Goal: Navigation & Orientation: Find specific page/section

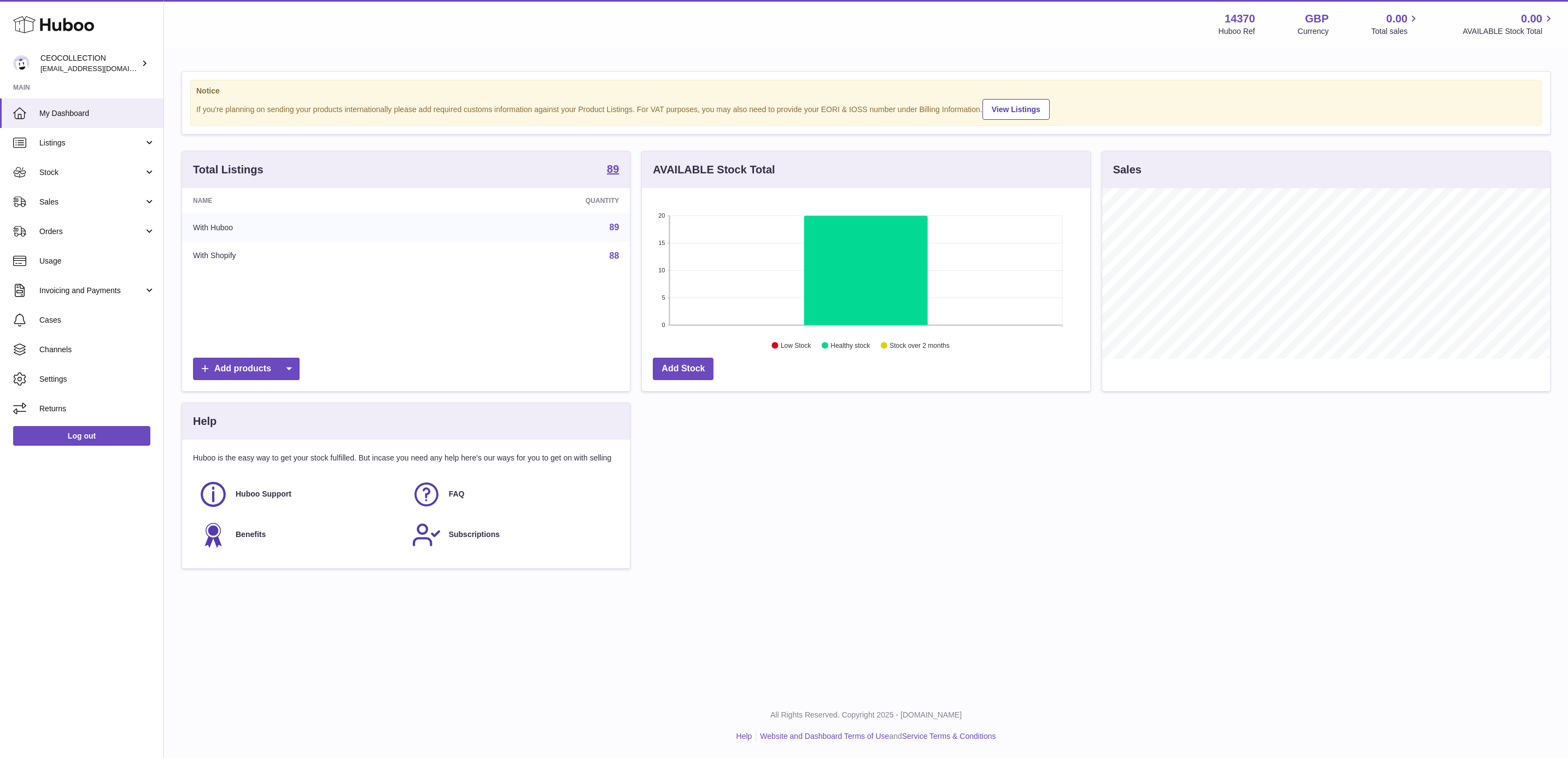
scroll to position [171, 446]
click at [837, 272] on icon at bounding box center [866, 271] width 124 height 109
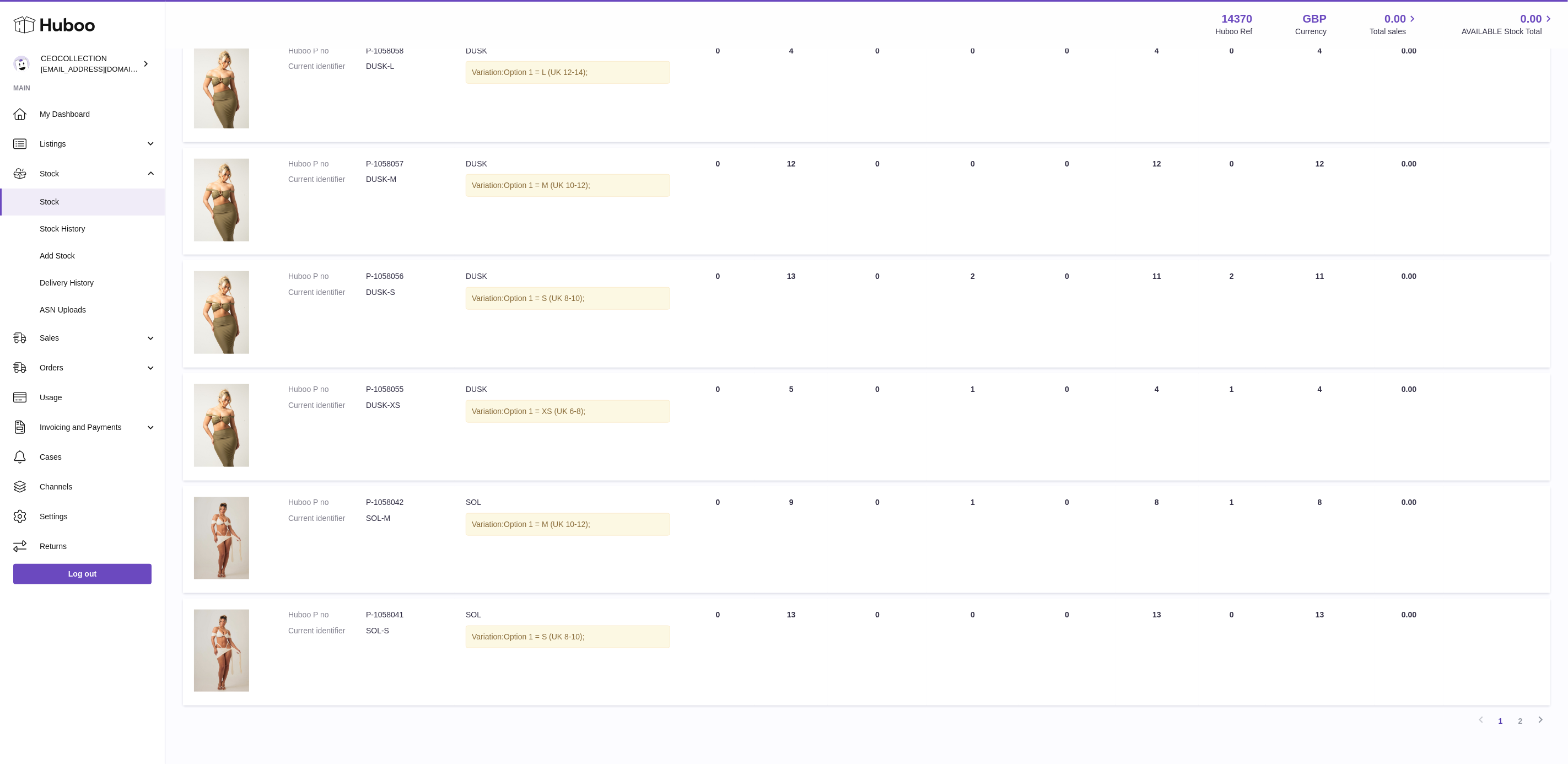
scroll to position [694, 0]
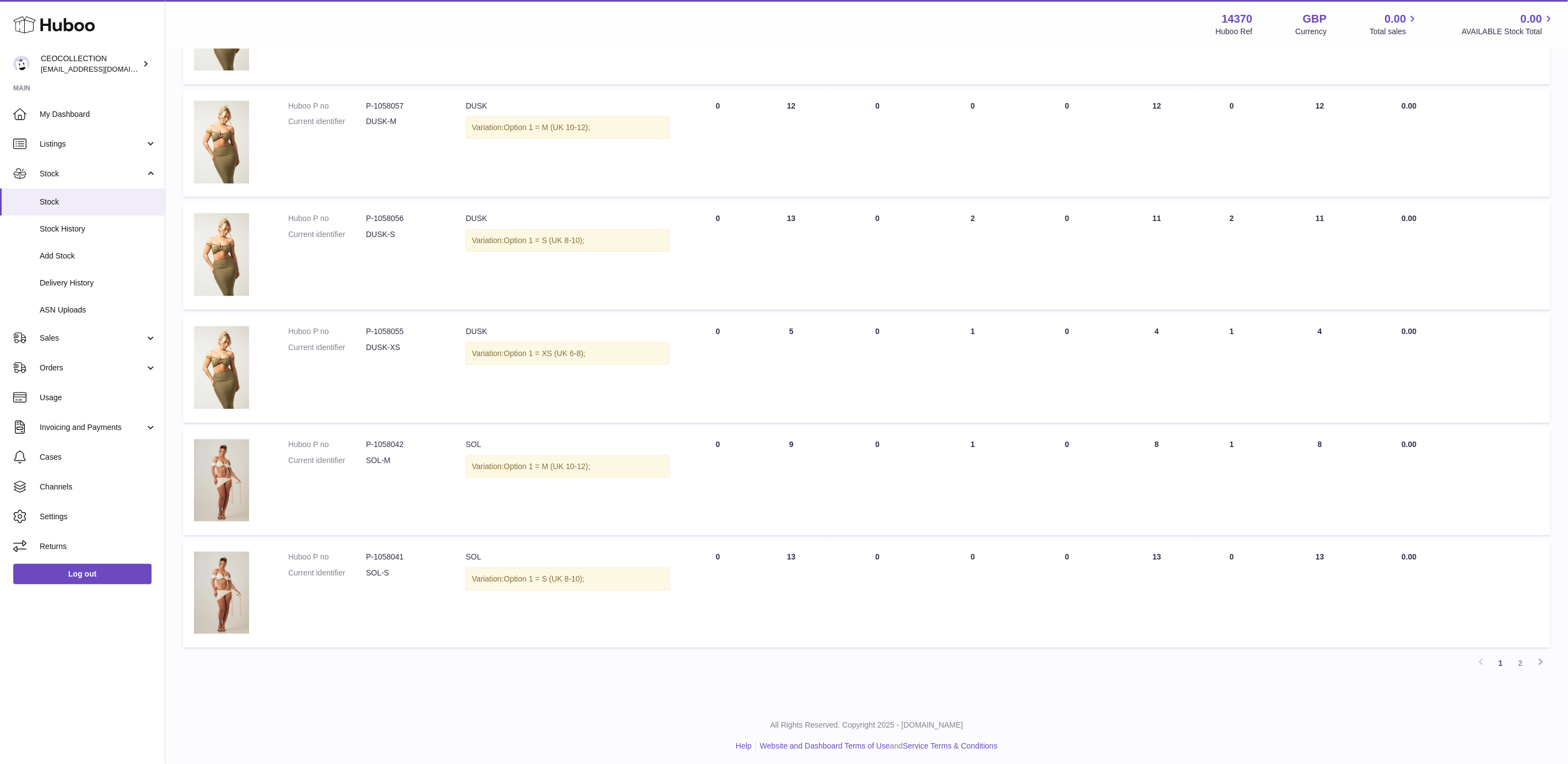
drag, startPoint x: 1522, startPoint y: 662, endPoint x: 1516, endPoint y: 658, distance: 7.2
click at [1522, 662] on link "2" at bounding box center [1520, 662] width 20 height 20
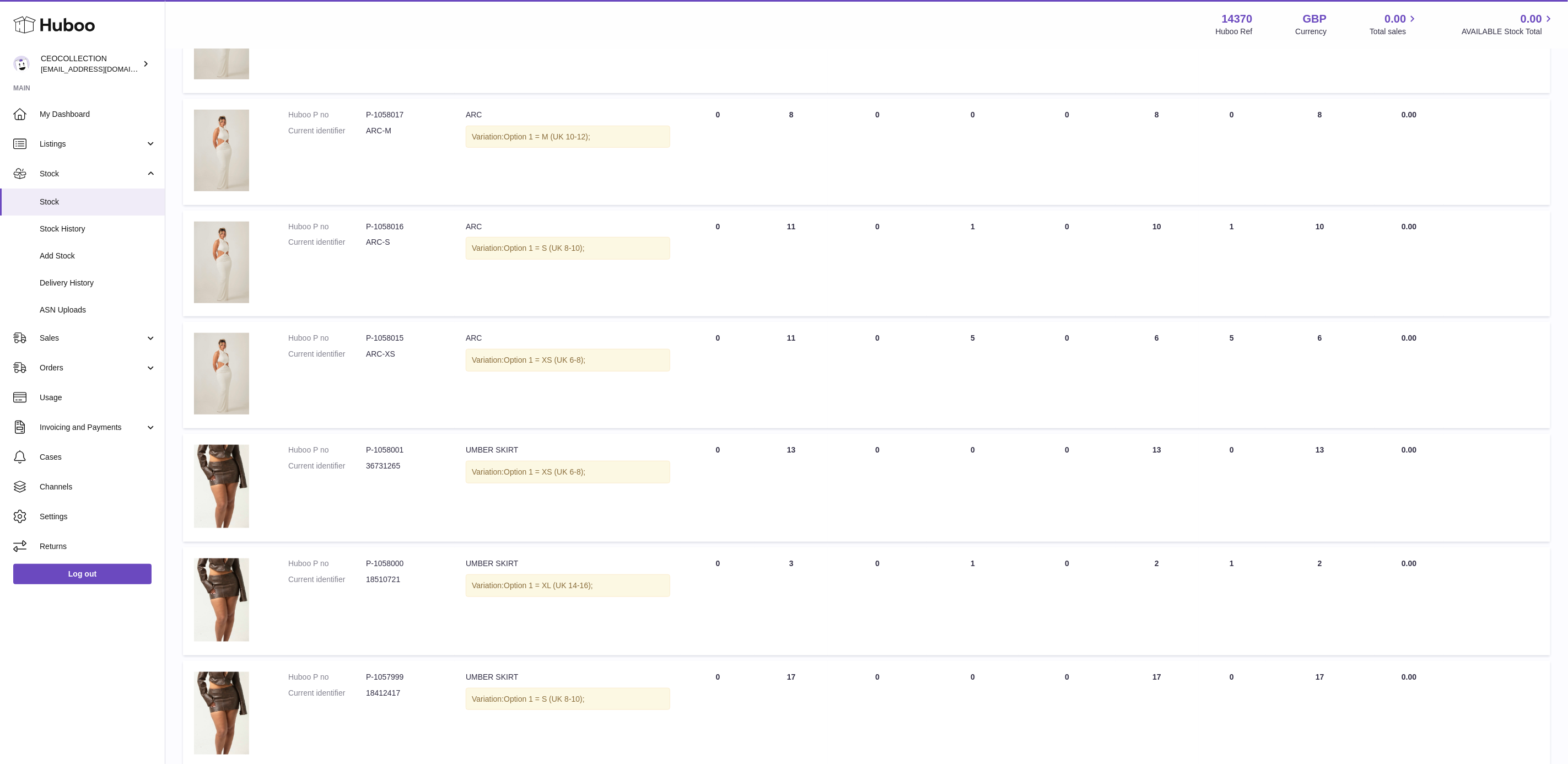
scroll to position [691, 0]
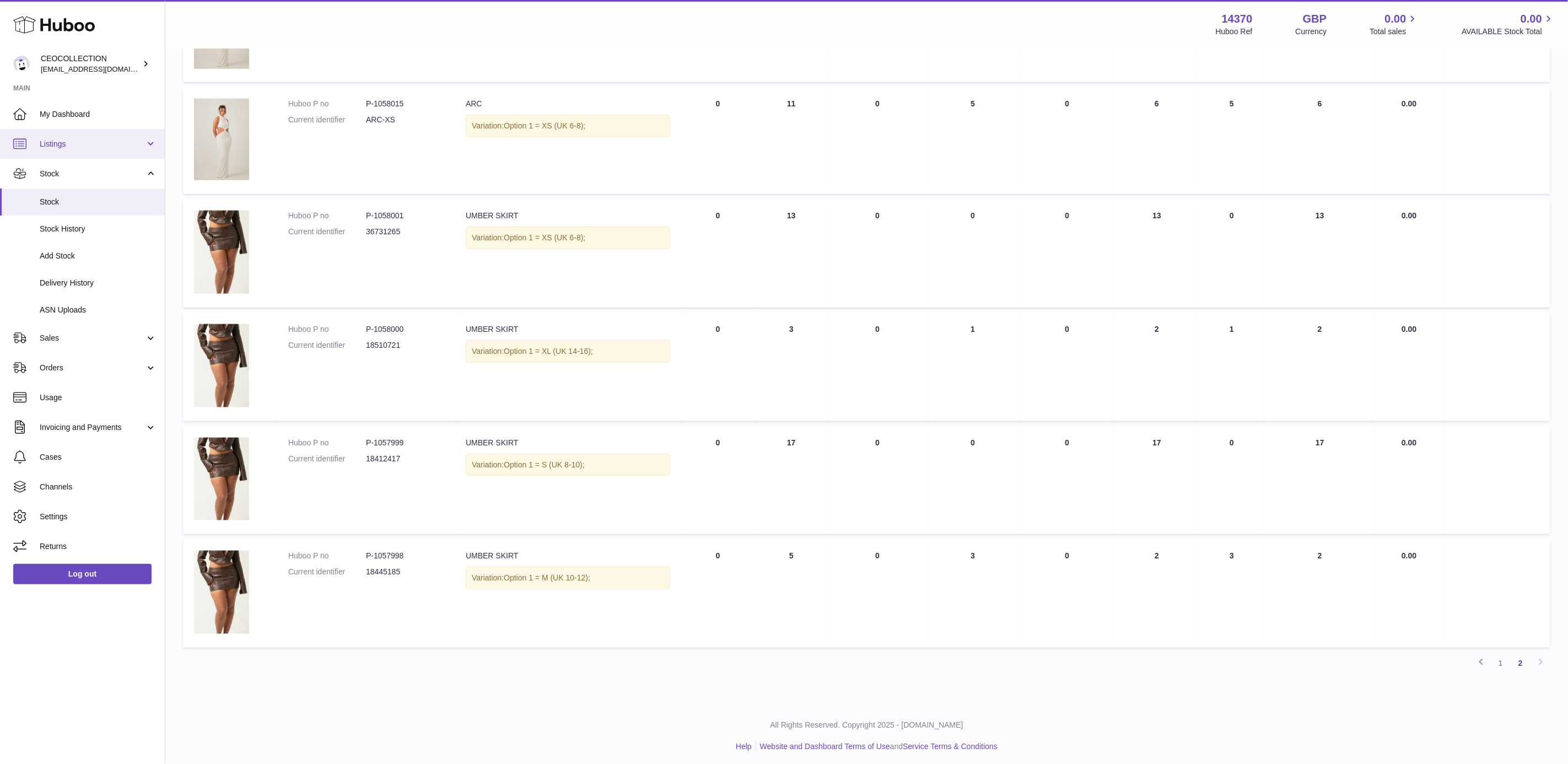
click at [83, 141] on span "Listings" at bounding box center [92, 144] width 105 height 10
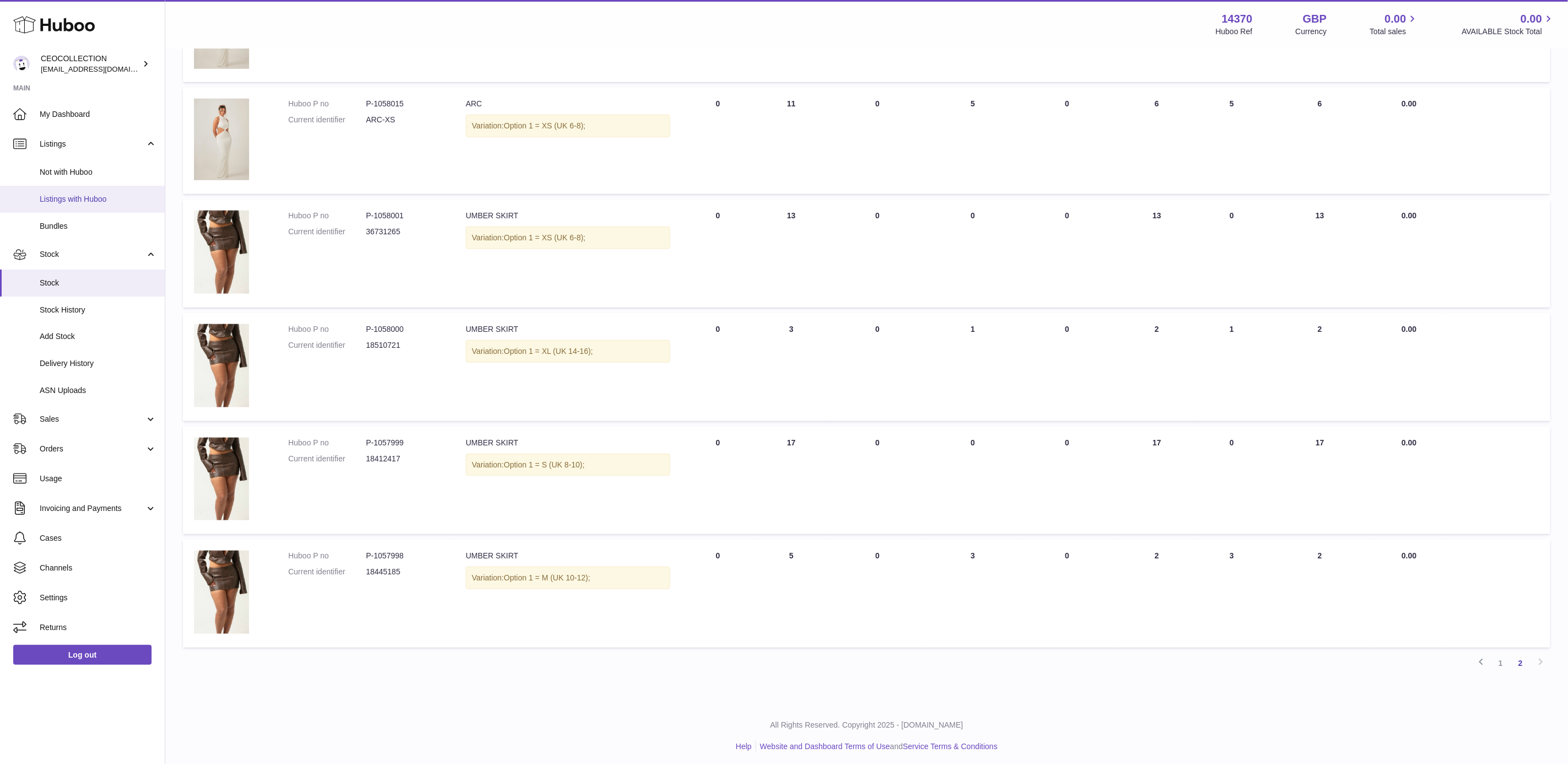
click at [95, 194] on span "Listings with Huboo" at bounding box center [98, 200] width 117 height 10
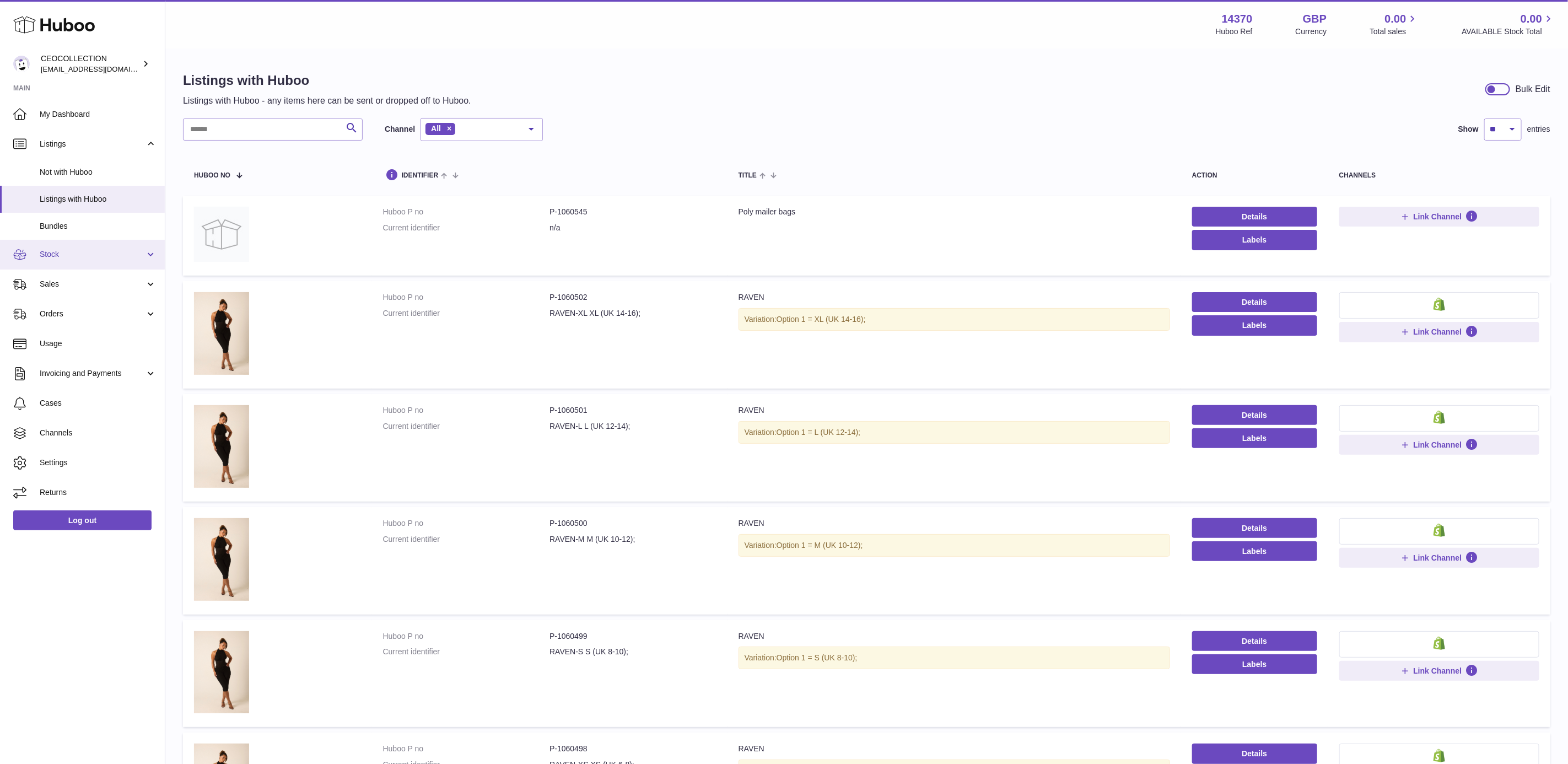
click at [93, 255] on span "Stock" at bounding box center [92, 255] width 105 height 10
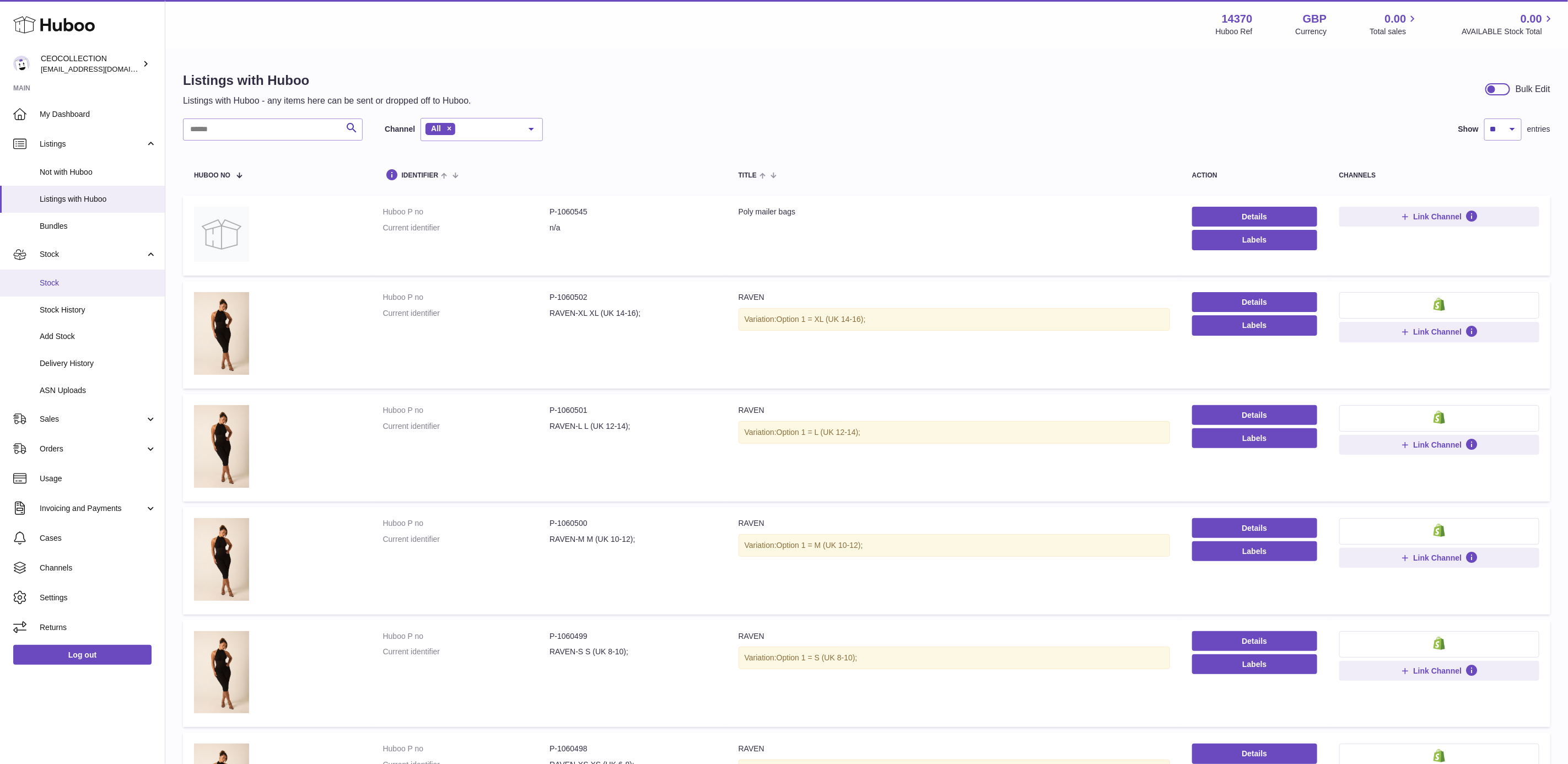
click at [109, 289] on link "Stock" at bounding box center [83, 282] width 165 height 27
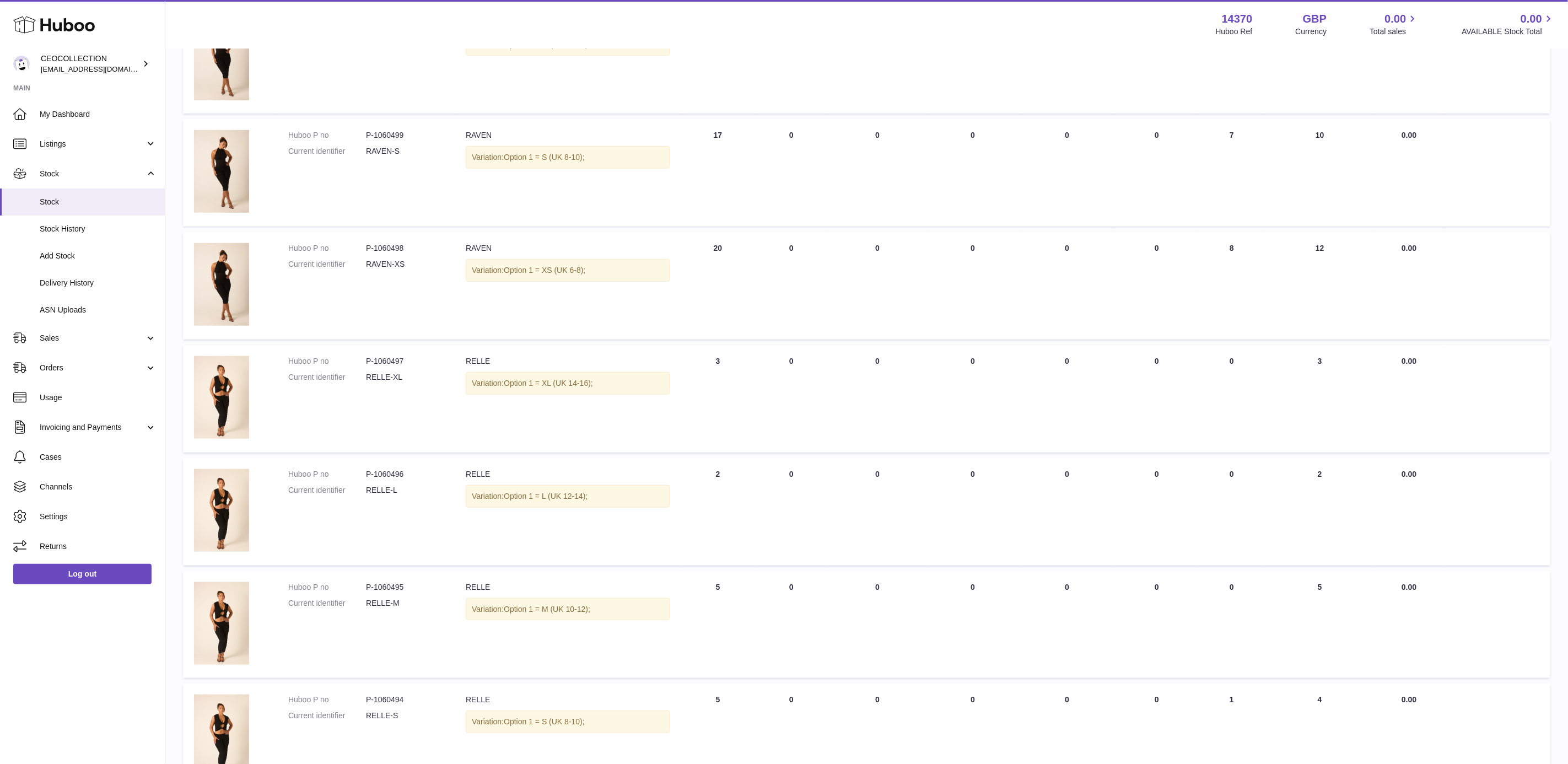
scroll to position [7, 0]
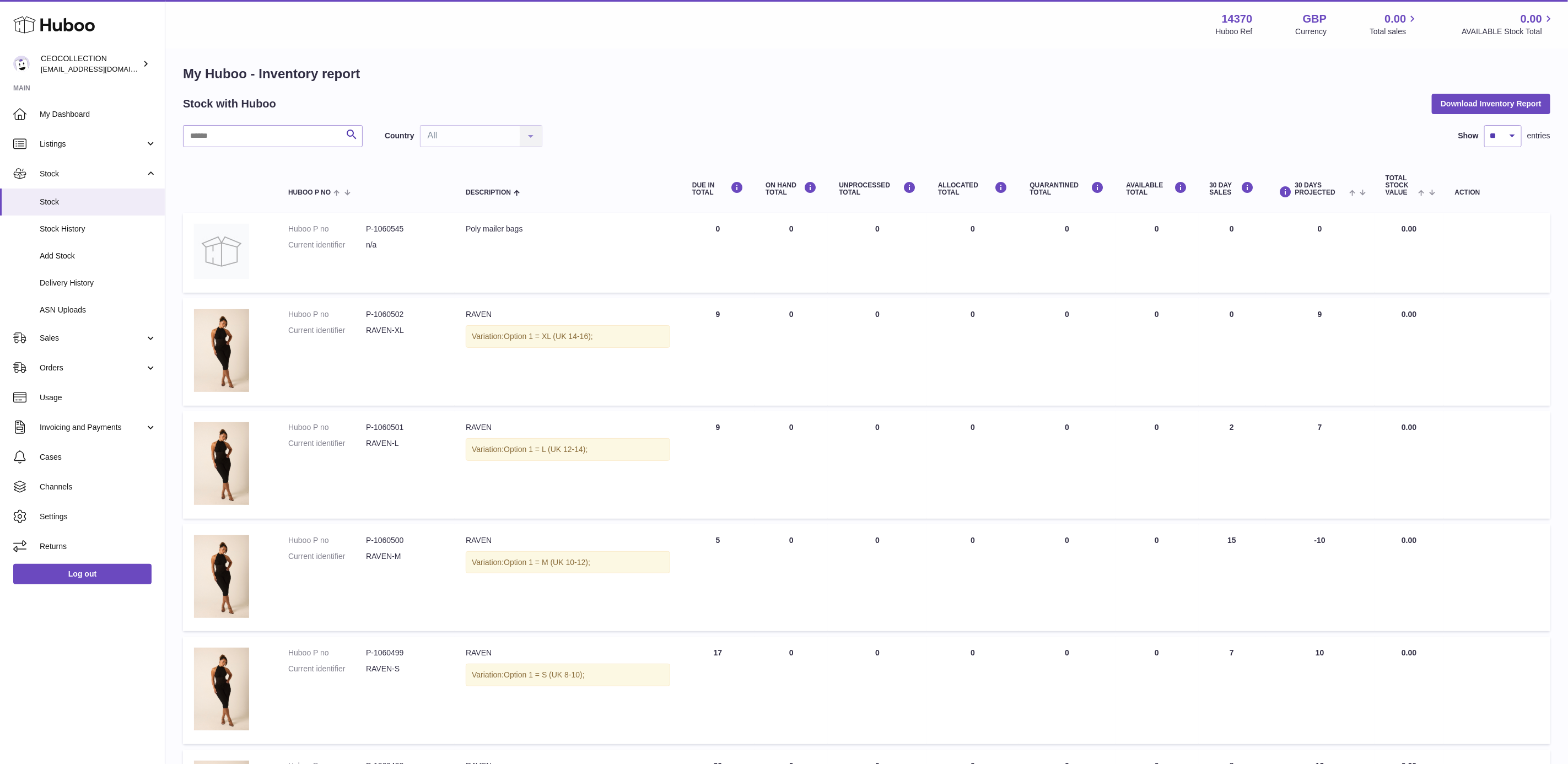
click at [775, 187] on div "ON HAND Total" at bounding box center [791, 188] width 52 height 15
click at [812, 184] on icon at bounding box center [809, 188] width 13 height 14
click at [512, 131] on div "Country All All No elements found. Consider changing the search query. List is …" at bounding box center [463, 136] width 157 height 22
click at [260, 147] on div "Search Country All All No elements found. Consider changing the search query. L…" at bounding box center [867, 730] width 1368 height 1210
click at [263, 134] on input "text" at bounding box center [273, 136] width 180 height 22
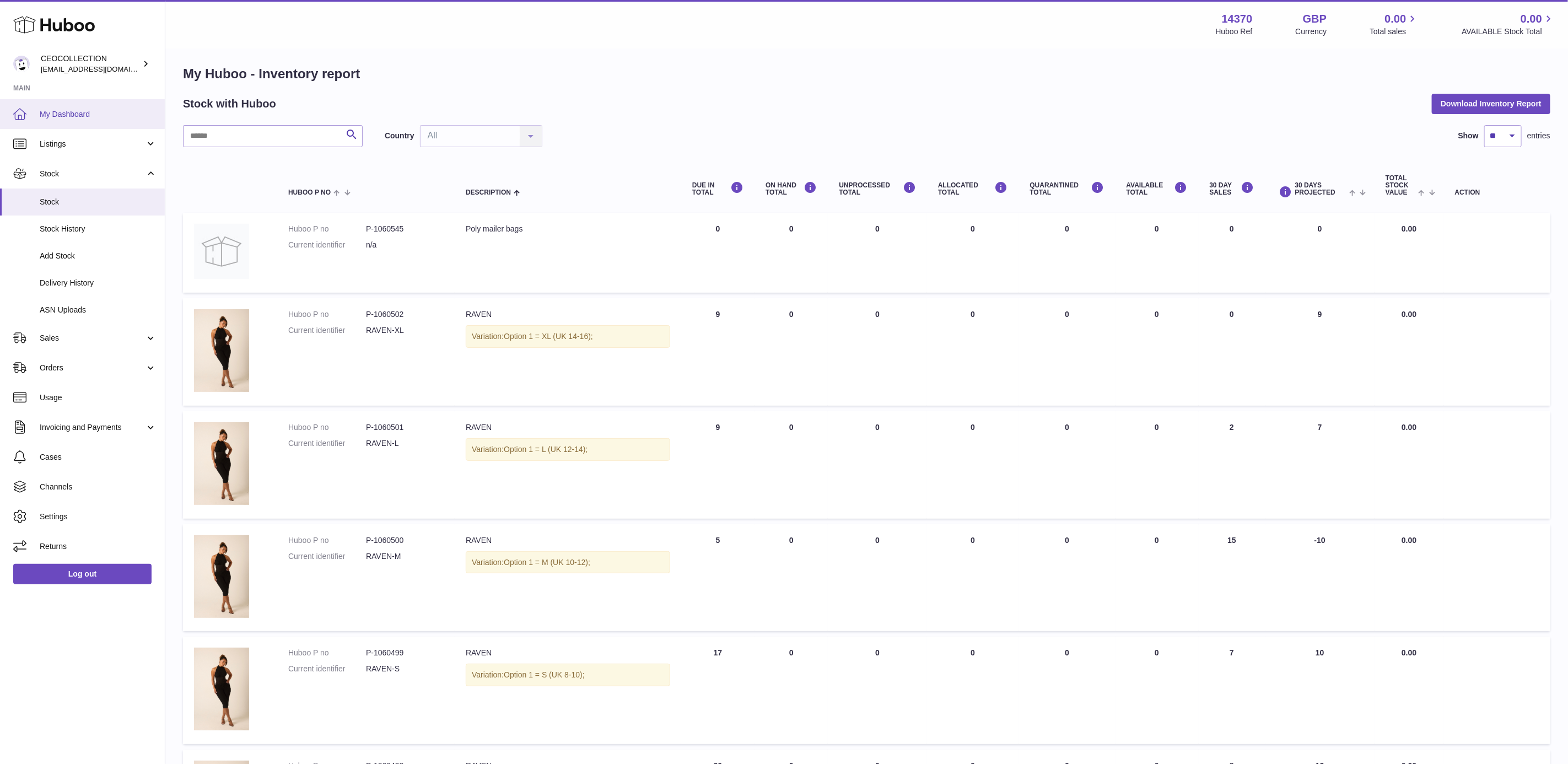
click at [89, 117] on span "My Dashboard" at bounding box center [98, 114] width 117 height 10
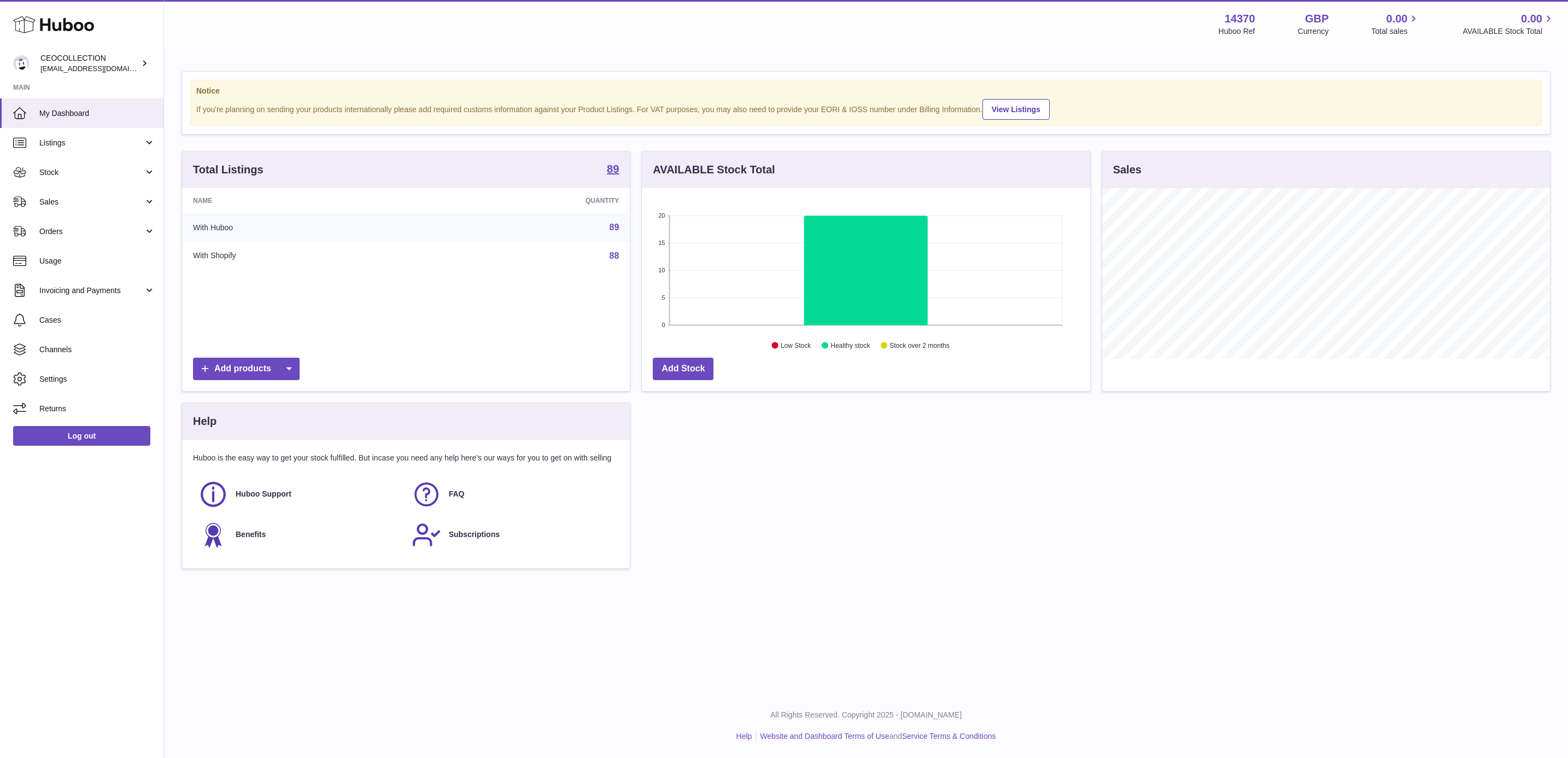
scroll to position [546724, 546422]
click at [853, 261] on icon at bounding box center [866, 271] width 124 height 109
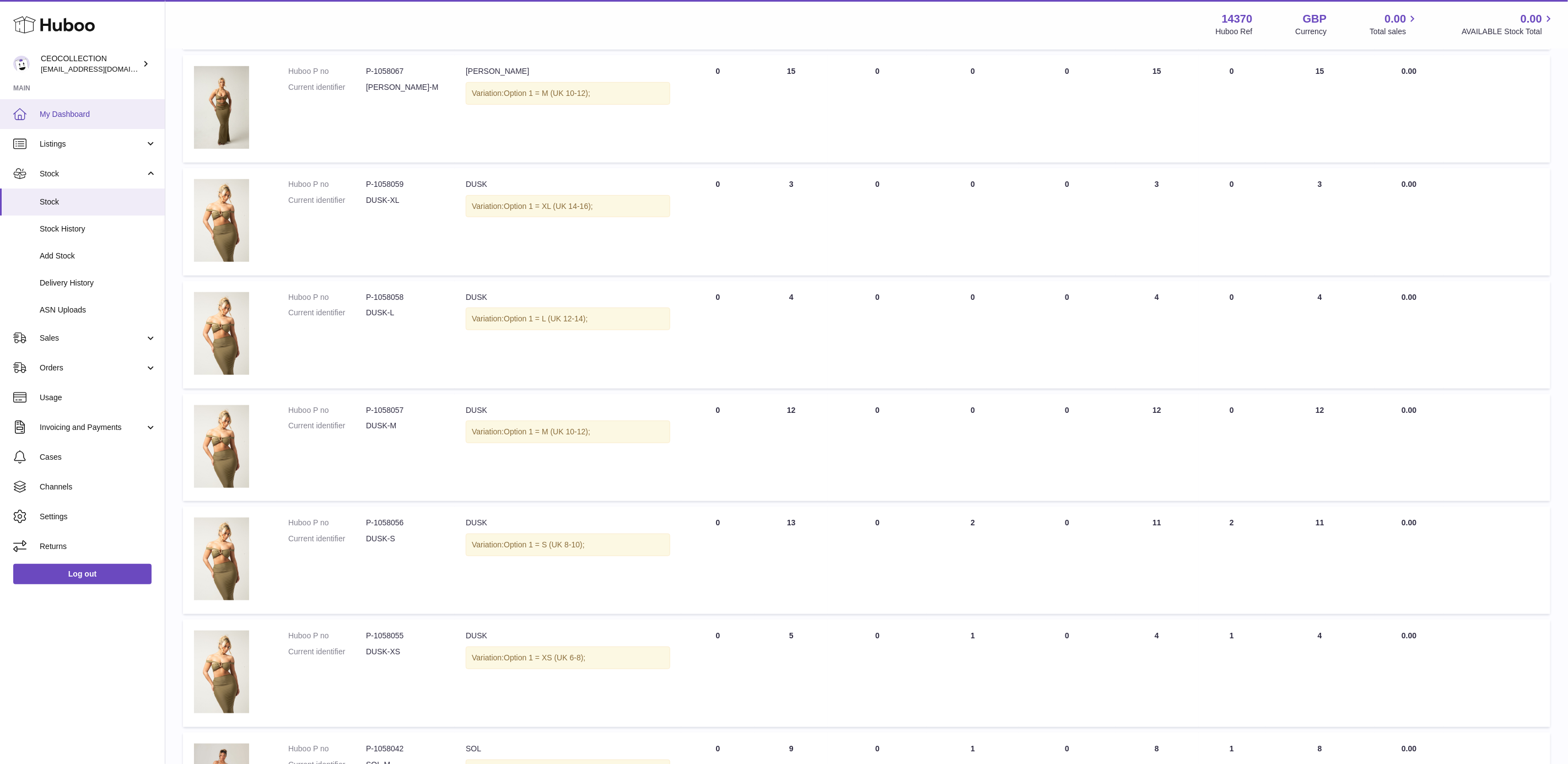
scroll to position [199, 0]
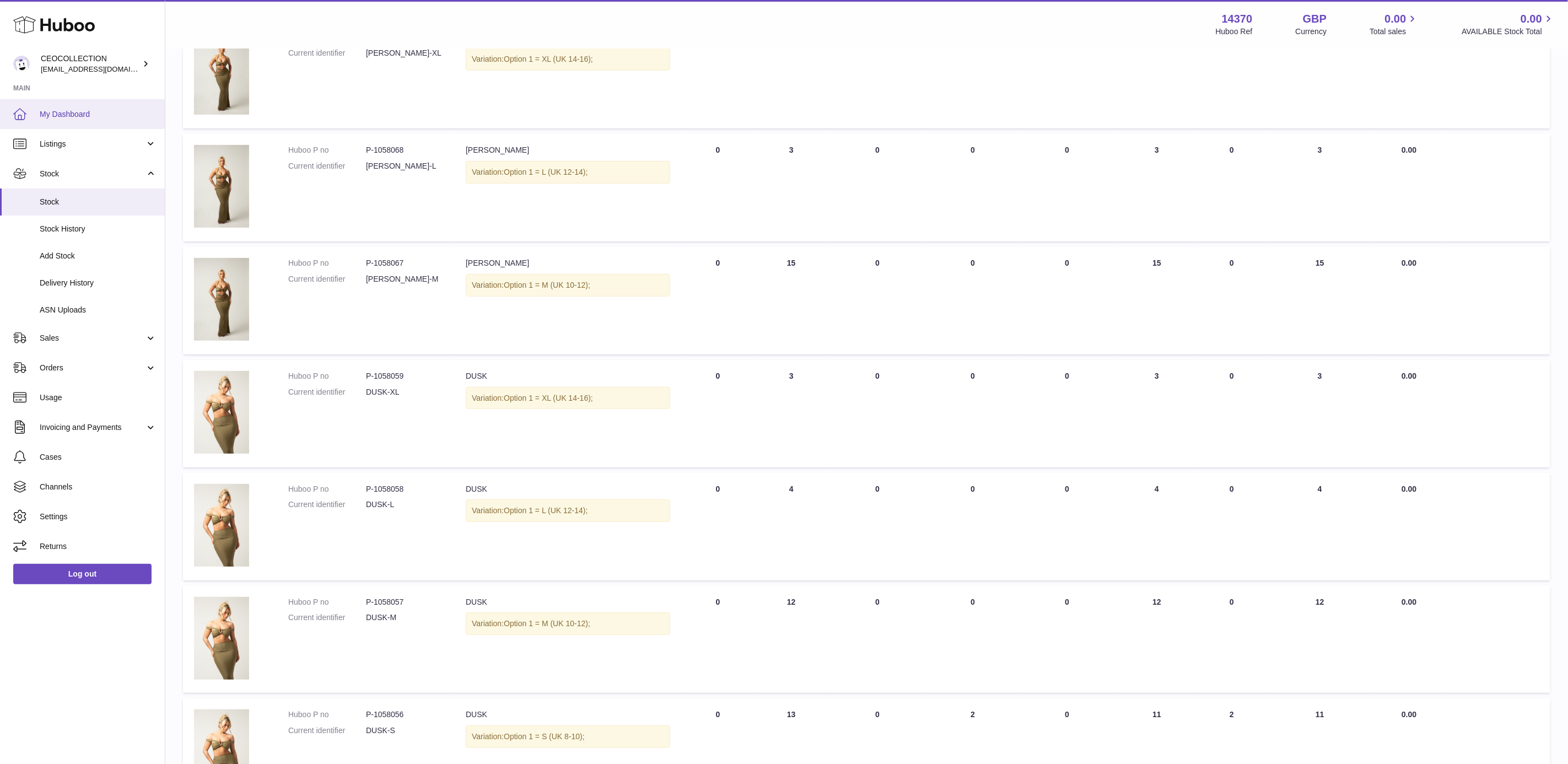
click at [96, 109] on span "My Dashboard" at bounding box center [98, 114] width 117 height 10
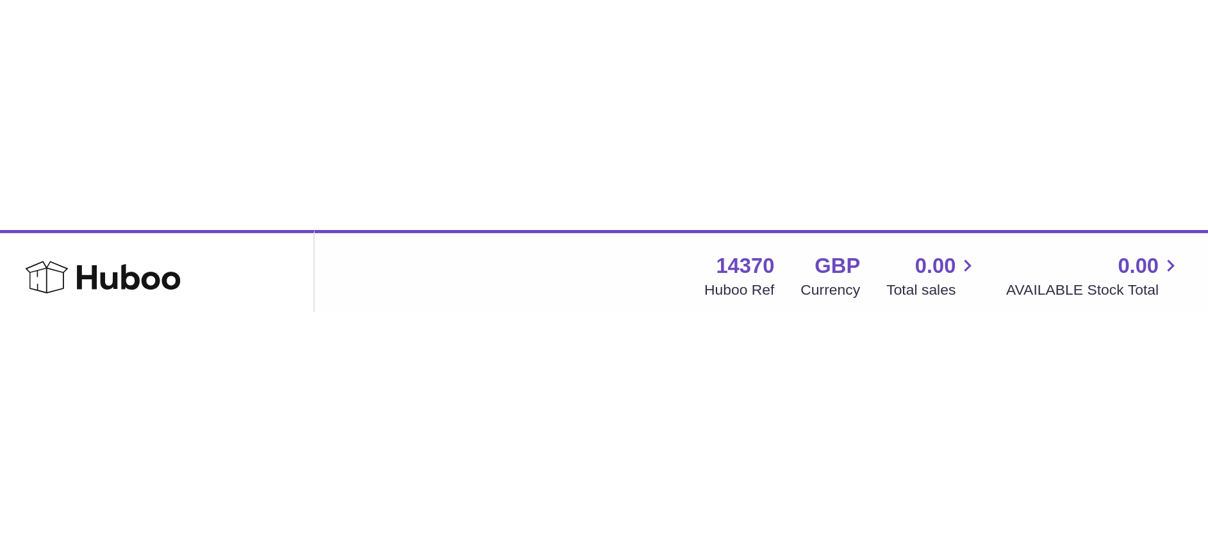
scroll to position [200, 315]
